Goal: Find specific fact

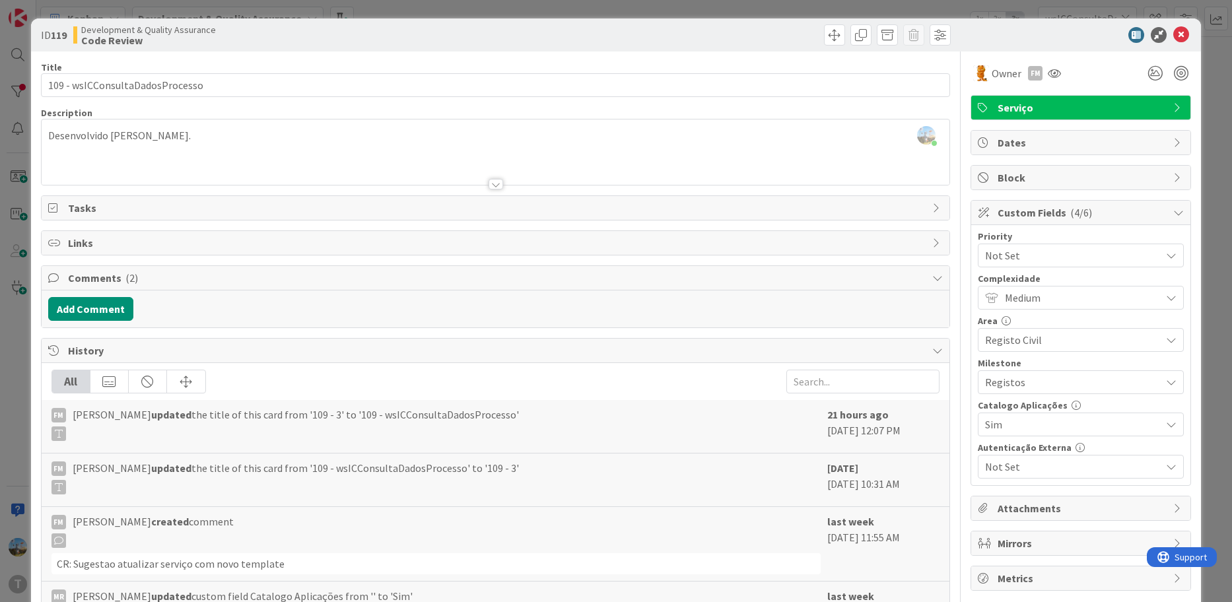
click at [1173, 29] on icon at bounding box center [1181, 35] width 16 height 16
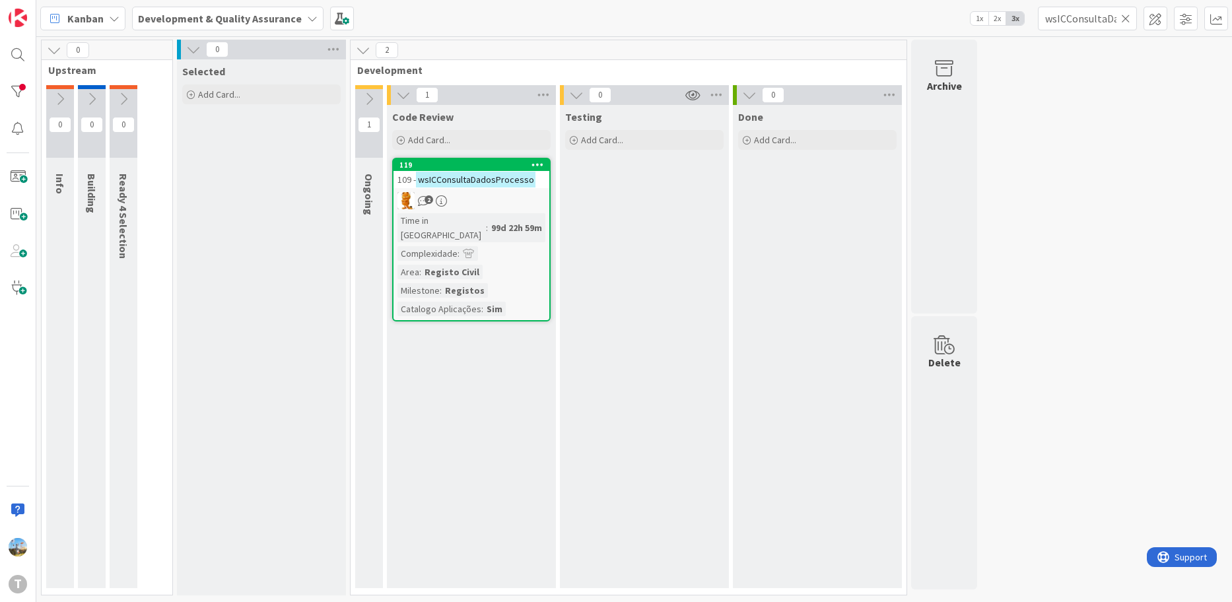
click at [553, 396] on div "Code Review Add Card... 119 109 - wsICConsultaDadosProcesso 2 Time in Column : …" at bounding box center [471, 346] width 169 height 483
click at [1124, 20] on icon at bounding box center [1125, 19] width 9 height 12
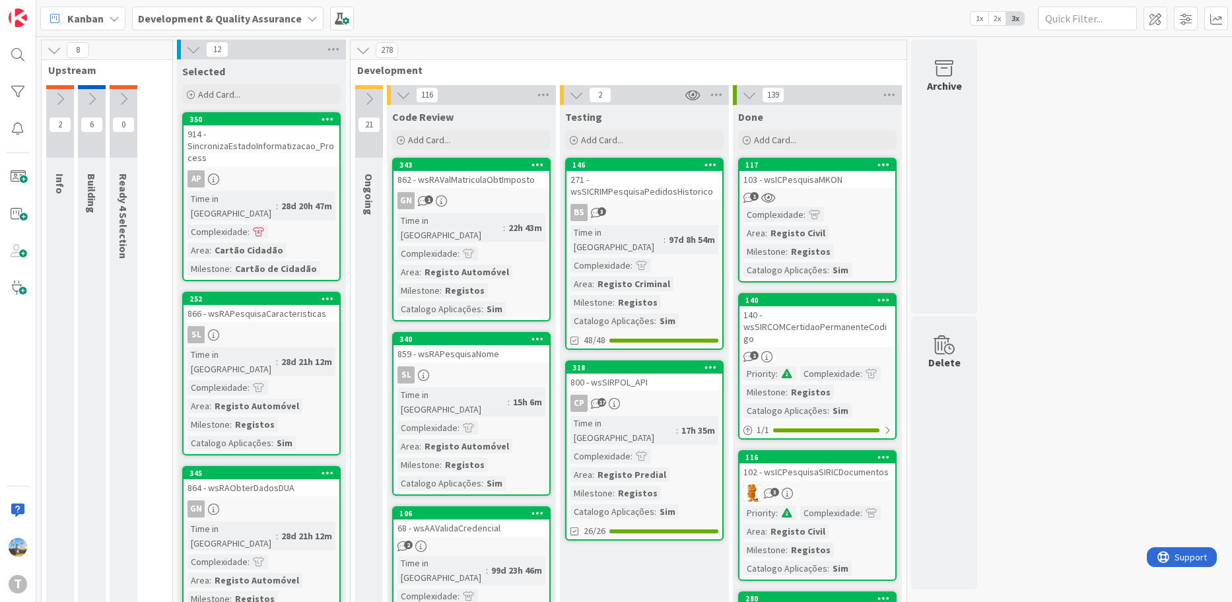
click at [668, 401] on link "318 800 - wsSIRPOL_API CP 17 Time in [GEOGRAPHIC_DATA] : 17h 35m Complexidade :…" at bounding box center [644, 450] width 158 height 180
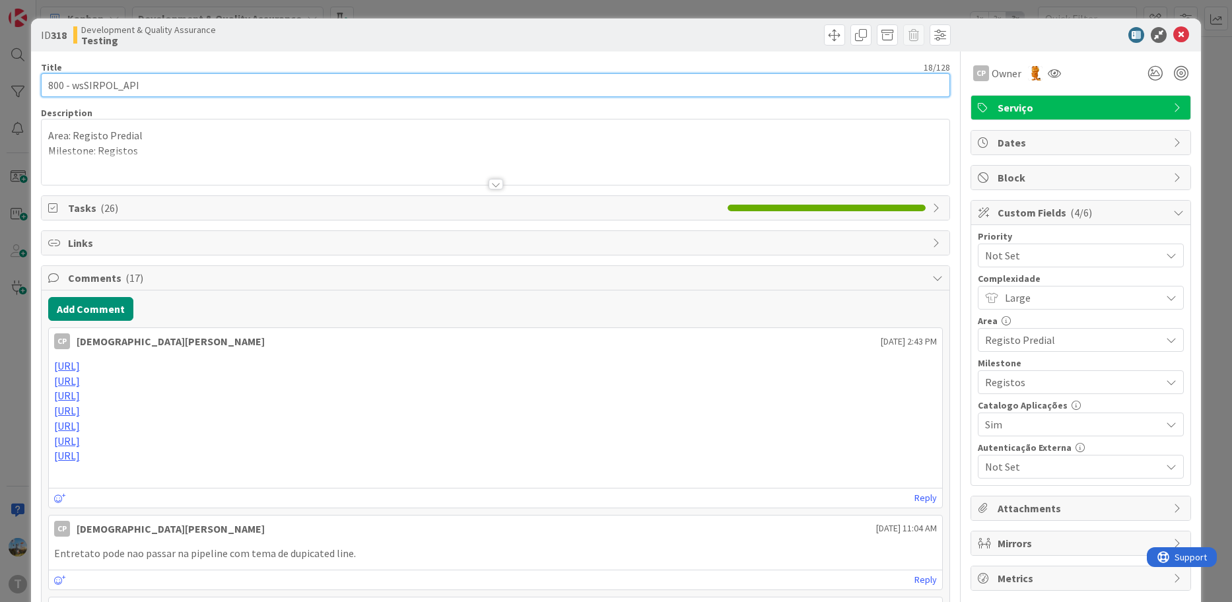
drag, startPoint x: 102, startPoint y: 83, endPoint x: 84, endPoint y: 111, distance: 33.0
click at [73, 83] on input "800 - wsSIRPOL_API" at bounding box center [496, 85] width 910 height 24
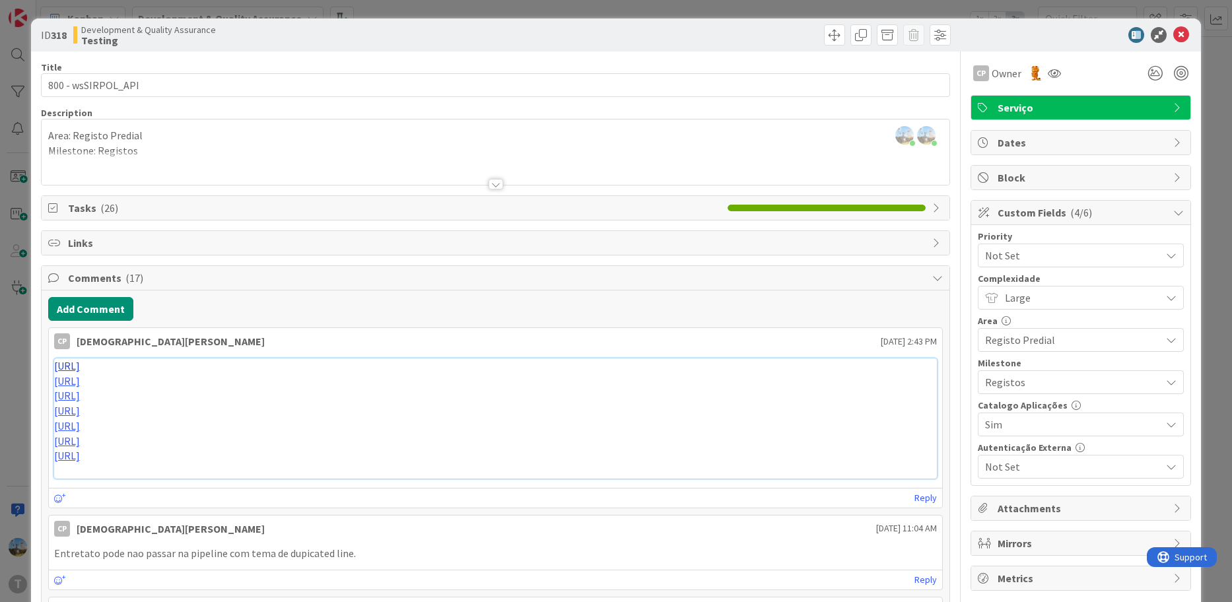
click at [80, 366] on link "[URL]" at bounding box center [67, 365] width 26 height 13
click at [394, 156] on div at bounding box center [496, 168] width 908 height 34
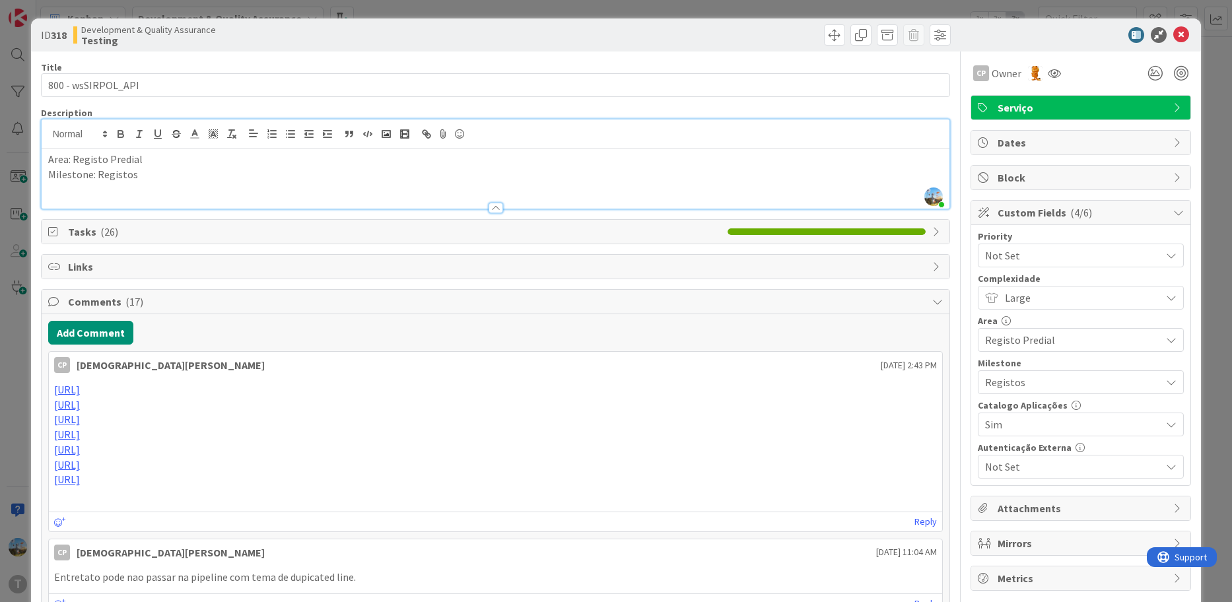
click at [316, 179] on p "Milestone: Registos" at bounding box center [495, 174] width 895 height 15
click at [543, 331] on div "Add Comment" at bounding box center [495, 334] width 895 height 24
click at [145, 189] on p "Service Name: wsjsirpolapi" at bounding box center [495, 189] width 895 height 15
copy p "wsjsirpolapi"
